Goal: Information Seeking & Learning: Learn about a topic

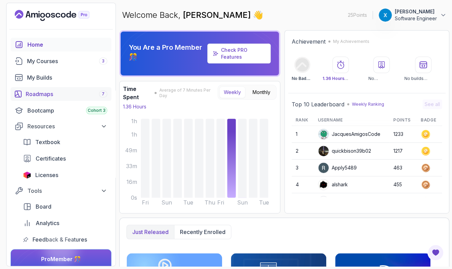
click at [67, 95] on div "Roadmaps 7" at bounding box center [67, 94] width 82 height 8
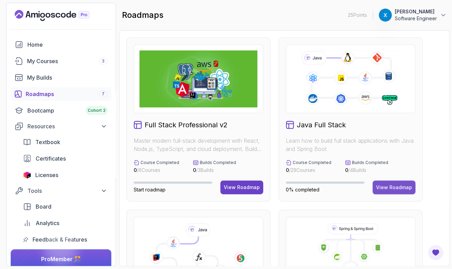
click at [381, 187] on div "View Roadmap" at bounding box center [394, 187] width 36 height 7
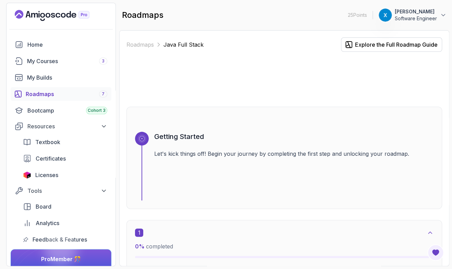
click at [251, 42] on div "Roadmaps Java Full Stack Explore the Full Roadmap Guide" at bounding box center [285, 44] width 316 height 14
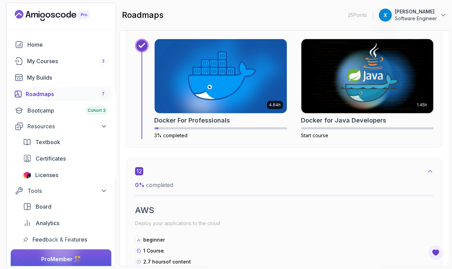
scroll to position [3444, 0]
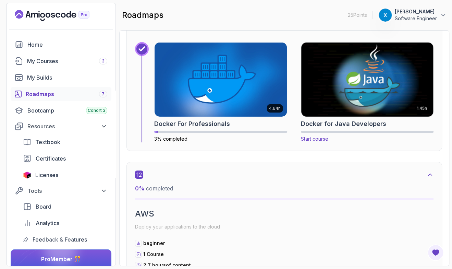
click at [335, 140] on p "Start course" at bounding box center [367, 138] width 133 height 7
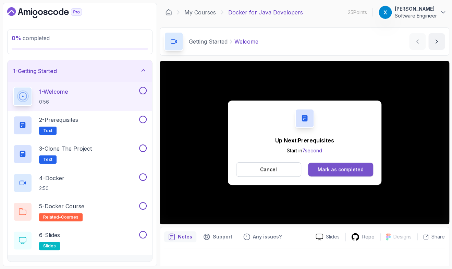
click at [325, 171] on div "Mark as completed" at bounding box center [341, 169] width 46 height 7
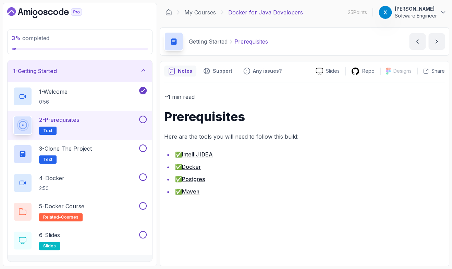
click at [250, 173] on ul "✅ IntelliJ IDEA ✅ Docker ✅ Postgres ✅ Maven" at bounding box center [304, 173] width 281 height 47
click at [259, 178] on li "✅ Postgres" at bounding box center [309, 179] width 272 height 10
click at [92, 154] on h2 "3 - Clone the Project Text" at bounding box center [65, 153] width 53 height 19
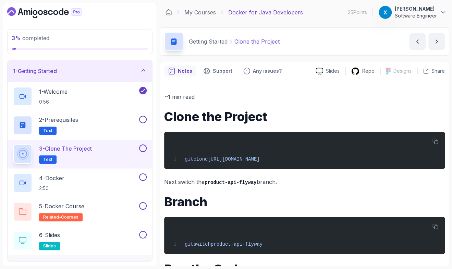
click at [227, 203] on h1 "Branch" at bounding box center [304, 202] width 281 height 14
drag, startPoint x: 212, startPoint y: 158, endPoint x: 390, endPoint y: 154, distance: 178.1
click at [390, 154] on div "git clone [URL][DOMAIN_NAME]" at bounding box center [305, 150] width 270 height 29
click at [382, 176] on div "~1 min read Clone the Project git clone [URL][DOMAIN_NAME] Next switch the prod…" at bounding box center [304, 241] width 281 height 299
drag, startPoint x: 394, startPoint y: 156, endPoint x: 214, endPoint y: 158, distance: 180.4
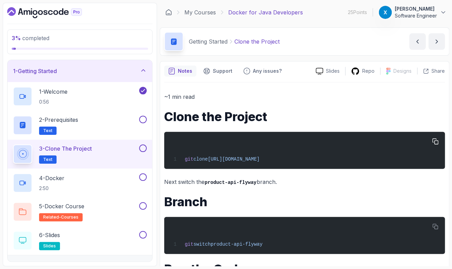
click at [214, 158] on div "git clone [URL][DOMAIN_NAME]" at bounding box center [305, 150] width 270 height 29
copy span "[URL][DOMAIN_NAME]"
click at [298, 186] on p "Next switch the product-api-flyway branch." at bounding box center [304, 182] width 281 height 10
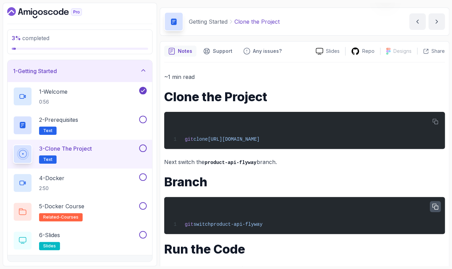
click at [432, 206] on button "button" at bounding box center [435, 206] width 11 height 11
click at [288, 163] on p "Next switch the product-api-flyway branch." at bounding box center [304, 162] width 281 height 10
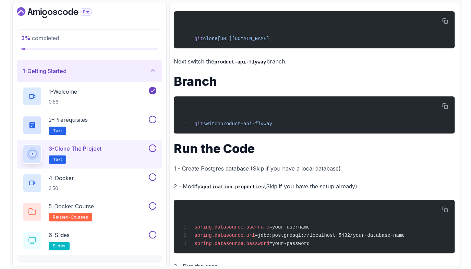
scroll to position [140, 0]
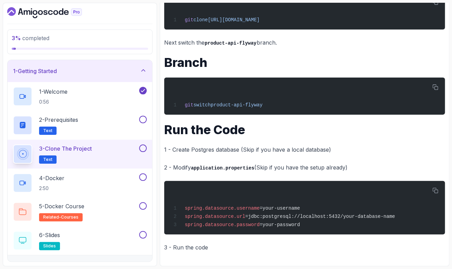
click at [337, 143] on div "~1 min read Clone the Project git clone [URL][DOMAIN_NAME] Next switch the prod…" at bounding box center [304, 102] width 281 height 299
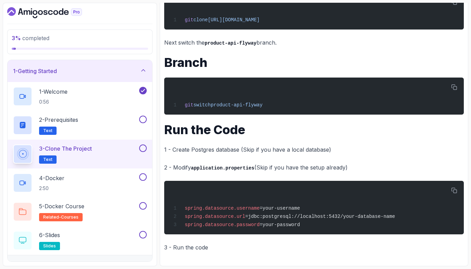
click at [187, 140] on div "~1 min read Clone the Project git clone [URL][DOMAIN_NAME] Next switch the prod…" at bounding box center [314, 102] width 300 height 299
click at [449, 191] on button "button" at bounding box center [454, 190] width 11 height 11
click at [296, 148] on p "1 - Create Postgres database (Skip if you have a local database)" at bounding box center [314, 150] width 300 height 10
click at [229, 67] on h1 "Branch" at bounding box center [314, 63] width 300 height 14
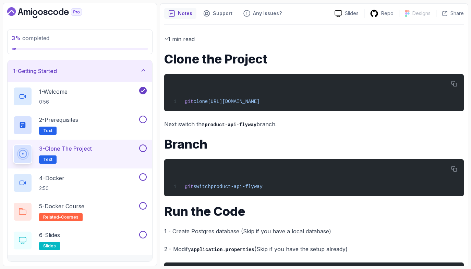
scroll to position [0, 0]
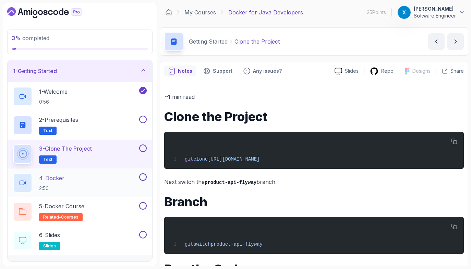
click at [94, 180] on div "4 - Docker 2:50" at bounding box center [75, 182] width 125 height 19
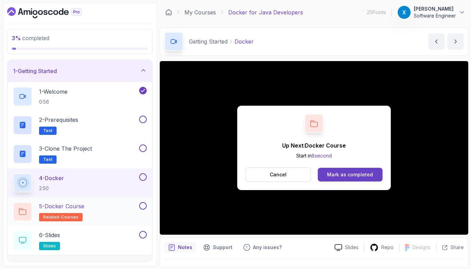
click at [91, 210] on div "5 - Docker Course related-courses" at bounding box center [75, 211] width 125 height 19
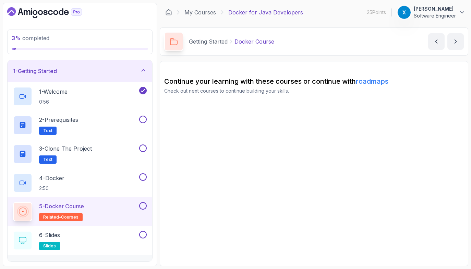
click at [169, 176] on section "Continue your learning with these courses or continue with roadmaps Check out n…" at bounding box center [314, 163] width 309 height 205
click at [60, 234] on p "6 - Slides" at bounding box center [49, 235] width 21 height 8
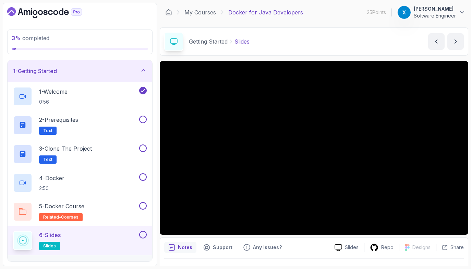
click at [156, 242] on div "3 % completed 1 - Getting Started 1 - Welcome 0:56 2 - Prerequisites Text 3 - C…" at bounding box center [80, 134] width 154 height 263
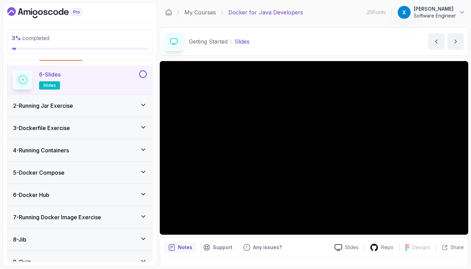
click at [104, 111] on div "2 - Running Jar Exercise" at bounding box center [80, 106] width 145 height 22
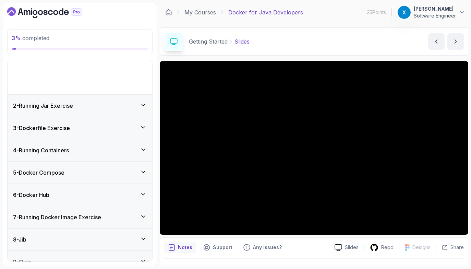
scroll to position [21, 0]
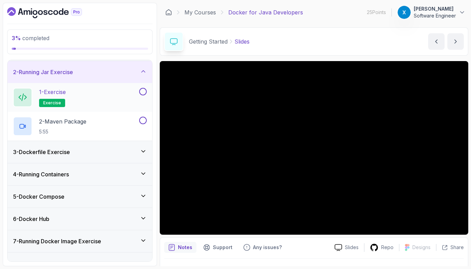
click at [97, 97] on div "1 - Exercise exercise" at bounding box center [75, 97] width 125 height 19
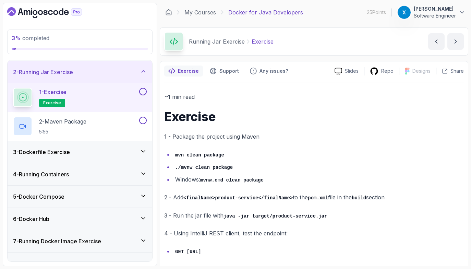
click at [204, 143] on div "~1 min read Exercise 1 - Package the project using Maven mvn clean package ./mv…" at bounding box center [314, 174] width 300 height 164
